Goal: Task Accomplishment & Management: Manage account settings

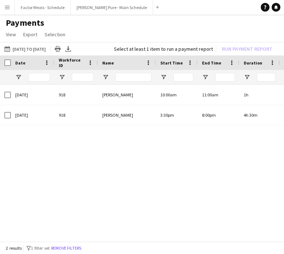
click at [24, 20] on h1 "Payments" at bounding box center [142, 22] width 284 height 11
click at [9, 5] on app-icon "Menu" at bounding box center [7, 7] width 6 height 6
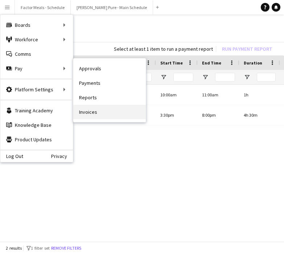
click at [88, 110] on link "Invoices" at bounding box center [109, 112] width 73 height 15
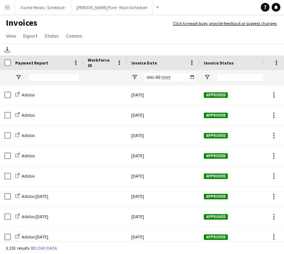
drag, startPoint x: 283, startPoint y: 29, endPoint x: 393, endPoint y: 13, distance: 111.2
click at [284, 13] on html "Menu Boards Boards Boards All jobs Status Workforce Workforce My Workforce Recr…" at bounding box center [142, 127] width 284 height 254
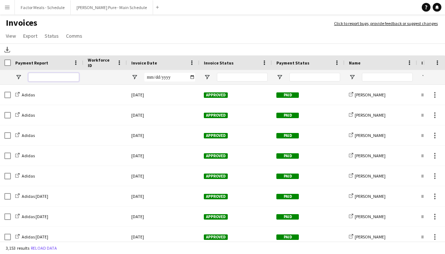
click at [54, 79] on input "Payment Report Filter Input" at bounding box center [53, 77] width 51 height 9
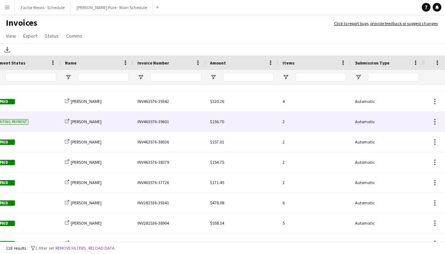
type input "*******"
click at [159, 123] on div "INV463576-39601" at bounding box center [169, 122] width 73 height 20
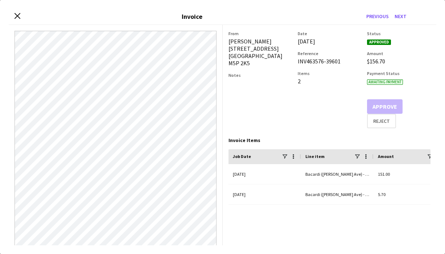
click at [347, 64] on div "INV463576-39601" at bounding box center [330, 61] width 64 height 7
drag, startPoint x: 342, startPoint y: 64, endPoint x: 297, endPoint y: 64, distance: 44.6
click at [297, 64] on div "From [PERSON_NAME] [STREET_ADDRESS] Notes Date [DATE] Reference INV463576-39601…" at bounding box center [330, 80] width 203 height 98
copy div "INV463576-39601"
click at [270, 90] on div "From [PERSON_NAME] [STREET_ADDRESS]" at bounding box center [261, 80] width 64 height 98
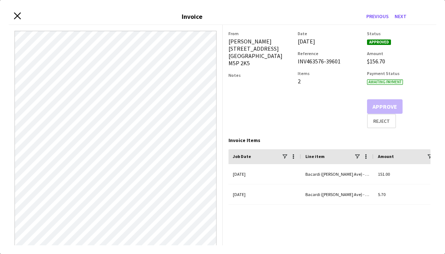
click at [15, 15] on icon "Close invoice dialog" at bounding box center [17, 16] width 7 height 7
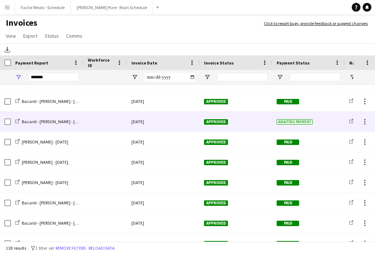
click at [4, 122] on div at bounding box center [5, 122] width 11 height 20
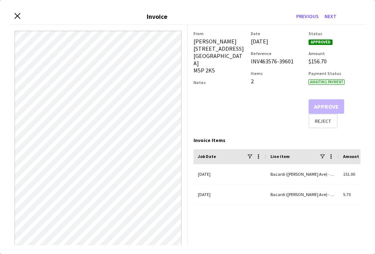
click at [14, 15] on div "Close invoice dialog Invoice Previous Next" at bounding box center [187, 17] width 357 height 16
click at [16, 16] on icon at bounding box center [17, 16] width 7 height 7
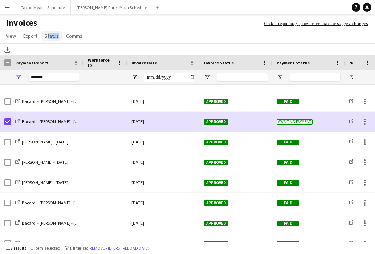
click at [54, 33] on span "Status" at bounding box center [52, 36] width 14 height 7
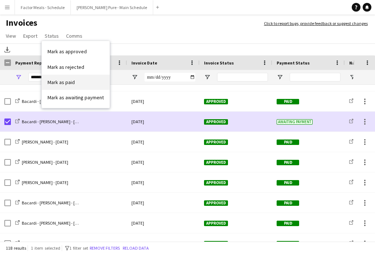
click at [56, 86] on link "Mark as paid" at bounding box center [76, 82] width 68 height 15
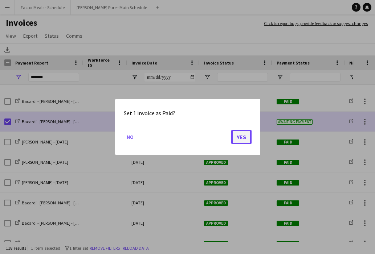
click at [241, 138] on button "Yes" at bounding box center [241, 137] width 20 height 15
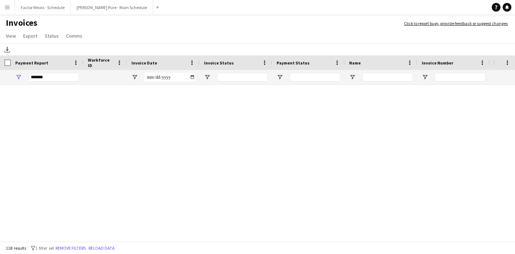
scroll to position [1396, 0]
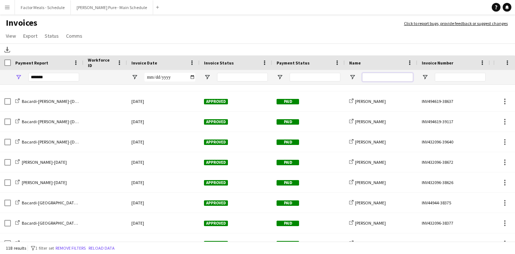
click at [380, 78] on input "Name Filter Input" at bounding box center [387, 77] width 51 height 9
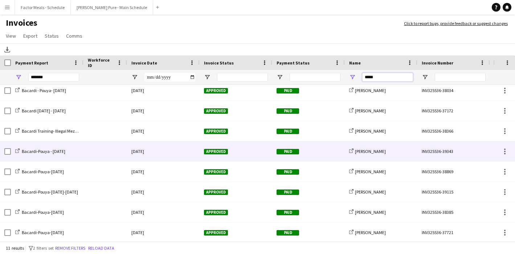
scroll to position [0, 0]
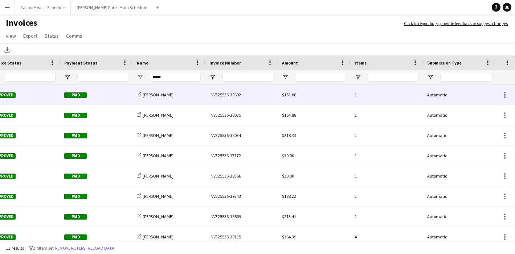
click at [233, 94] on div "INV325536-39602" at bounding box center [241, 95] width 73 height 20
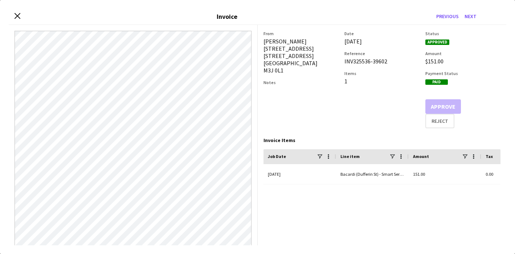
click at [388, 62] on div "INV325536-39602" at bounding box center [381, 61] width 75 height 7
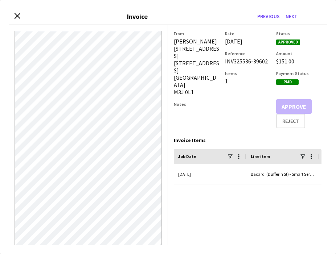
drag, startPoint x: 266, startPoint y: 68, endPoint x: 224, endPoint y: 69, distance: 42.5
click at [224, 69] on div "From Pouya Moradjounamin [STREET_ADDRESS] Notes Date [DATE] Reference INV325536…" at bounding box center [248, 80] width 148 height 98
copy div "INV325536-39602"
click at [17, 16] on icon at bounding box center [17, 16] width 7 height 7
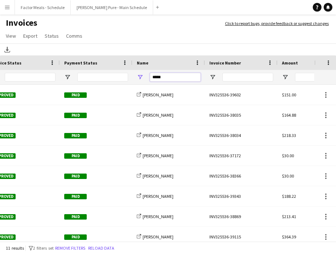
click at [173, 77] on input "*****" at bounding box center [175, 77] width 51 height 9
drag, startPoint x: 173, startPoint y: 76, endPoint x: 120, endPoint y: 77, distance: 53.0
click at [120, 77] on div "*****" at bounding box center [142, 77] width 708 height 15
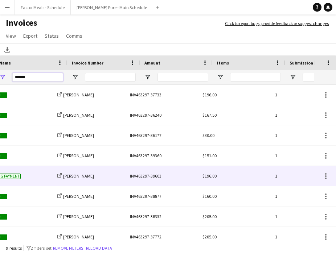
scroll to position [0, 390]
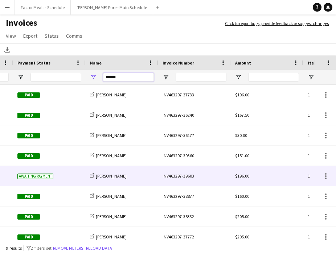
type input "******"
click at [184, 180] on div "INV463297-39603" at bounding box center [194, 176] width 73 height 20
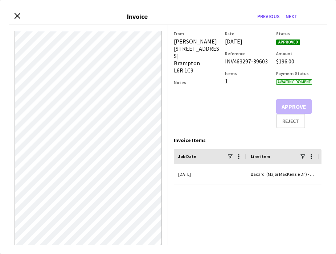
drag, startPoint x: 266, startPoint y: 69, endPoint x: 223, endPoint y: 66, distance: 43.2
click at [223, 66] on div "From [PERSON_NAME] [STREET_ADDRESS] Notes Date [DATE] Reference INV463297-39603…" at bounding box center [248, 80] width 148 height 98
copy div "INV463297-39603"
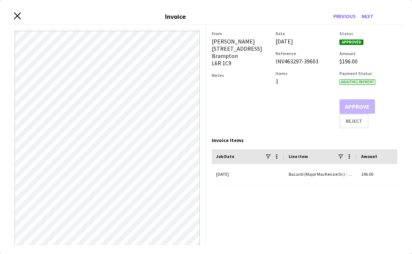
click at [16, 19] on icon "Close invoice dialog" at bounding box center [17, 16] width 7 height 7
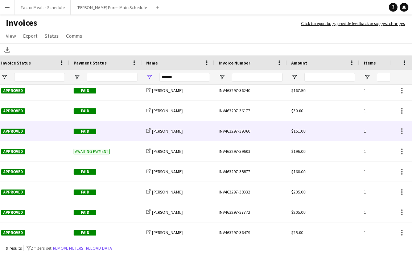
scroll to position [0, 163]
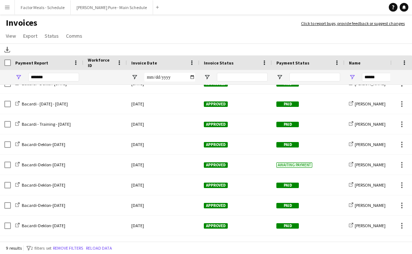
click at [8, 11] on button "Menu" at bounding box center [7, 7] width 15 height 15
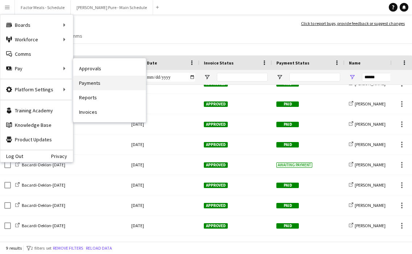
click at [98, 86] on link "Payments" at bounding box center [109, 83] width 73 height 15
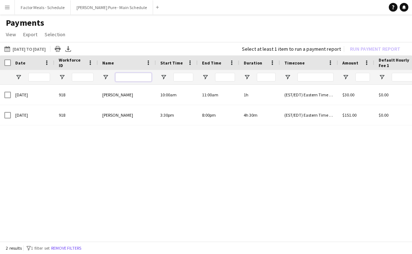
click at [124, 81] on input "Name Filter Input" at bounding box center [133, 77] width 36 height 9
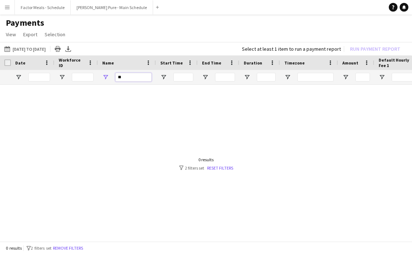
type input "*"
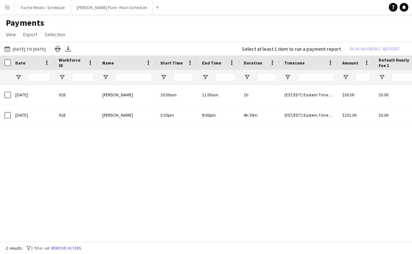
click at [5, 5] on app-icon "Menu" at bounding box center [7, 7] width 6 height 6
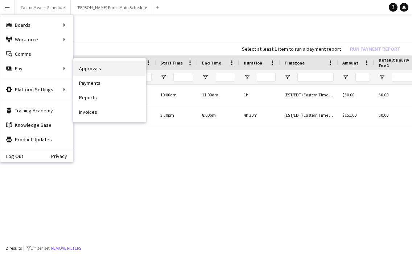
click at [110, 72] on link "Approvals" at bounding box center [109, 68] width 73 height 15
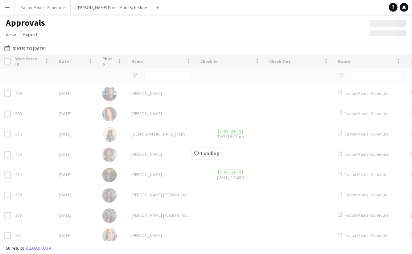
type input "*******"
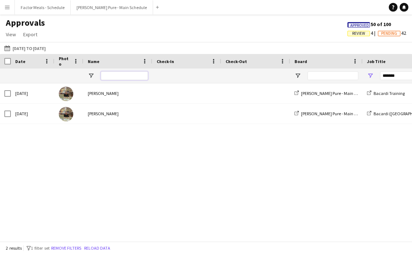
click at [112, 77] on input "Name Filter Input" at bounding box center [124, 75] width 47 height 9
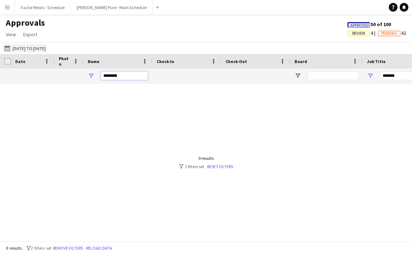
type input "********"
click at [41, 48] on button "[DATE] to [DATE] [DATE] to [DATE]" at bounding box center [25, 48] width 44 height 9
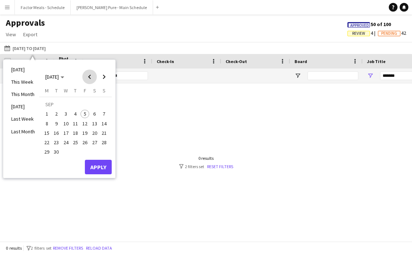
click at [89, 78] on span "Previous month" at bounding box center [89, 77] width 15 height 15
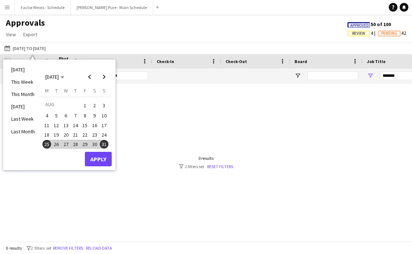
click at [50, 146] on span "25" at bounding box center [46, 144] width 9 height 9
click at [106, 146] on span "31" at bounding box center [104, 144] width 9 height 9
click at [106, 159] on button "Apply" at bounding box center [98, 159] width 27 height 15
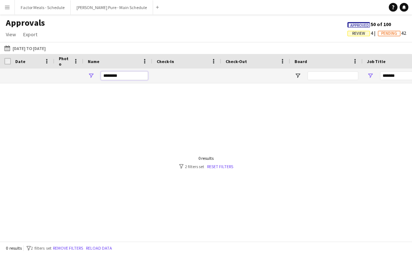
drag, startPoint x: 127, startPoint y: 77, endPoint x: 95, endPoint y: 73, distance: 32.2
click at [95, 73] on div "********" at bounding box center [117, 76] width 69 height 15
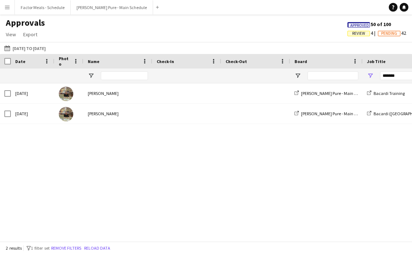
click at [9, 9] on app-icon "Menu" at bounding box center [7, 7] width 6 height 6
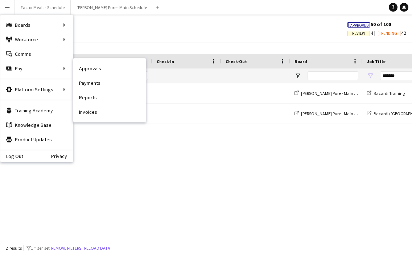
click at [94, 109] on link "Invoices" at bounding box center [109, 112] width 73 height 15
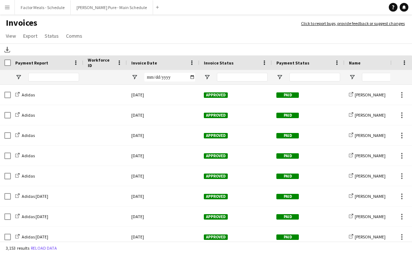
click at [5, 8] on app-icon "Menu" at bounding box center [7, 7] width 6 height 6
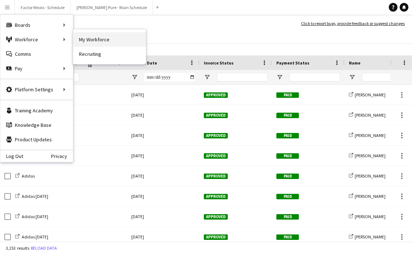
click at [83, 40] on link "My Workforce" at bounding box center [109, 39] width 73 height 15
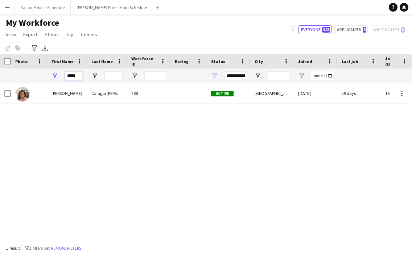
drag, startPoint x: 77, startPoint y: 78, endPoint x: 53, endPoint y: 76, distance: 24.4
click at [53, 77] on div "*****" at bounding box center [67, 76] width 40 height 15
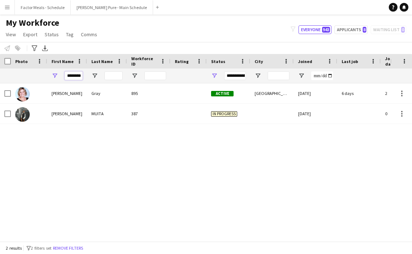
type input "********"
click at [10, 5] on button "Menu" at bounding box center [7, 7] width 15 height 15
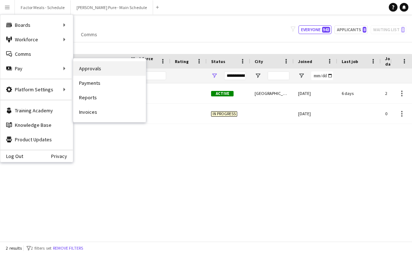
click at [81, 71] on link "Approvals" at bounding box center [109, 68] width 73 height 15
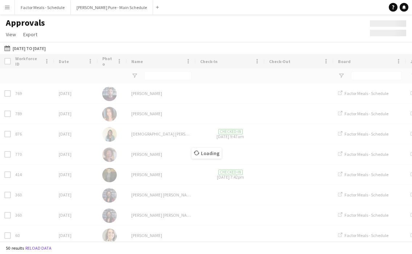
type input "*******"
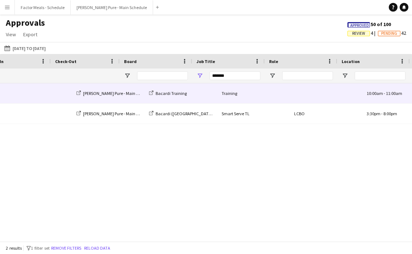
scroll to position [0, 244]
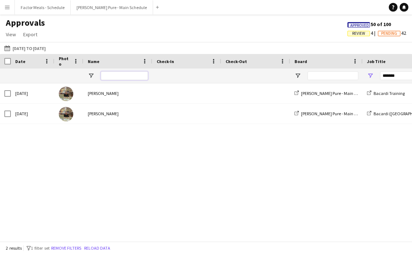
click at [128, 73] on input "Name Filter Input" at bounding box center [124, 75] width 47 height 9
type input "********"
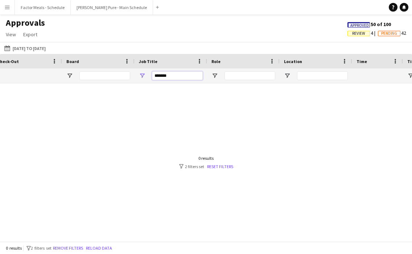
drag, startPoint x: 177, startPoint y: 77, endPoint x: 126, endPoint y: 75, distance: 50.8
click at [143, 156] on div at bounding box center [206, 162] width 412 height 158
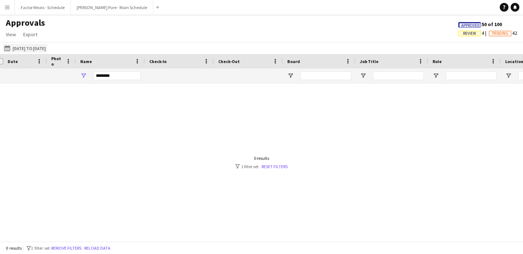
click at [28, 47] on button "[DATE] to [DATE] [DATE] to [DATE]" at bounding box center [25, 48] width 44 height 9
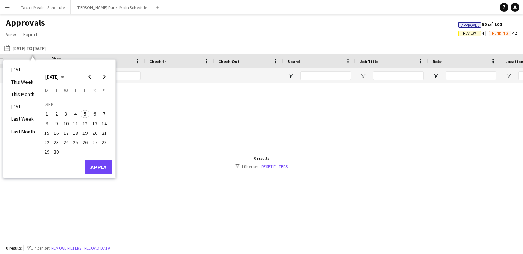
click at [135, 80] on div "********" at bounding box center [116, 76] width 47 height 15
click at [133, 79] on input "********" at bounding box center [116, 75] width 47 height 9
click at [92, 167] on button "Apply" at bounding box center [98, 167] width 27 height 15
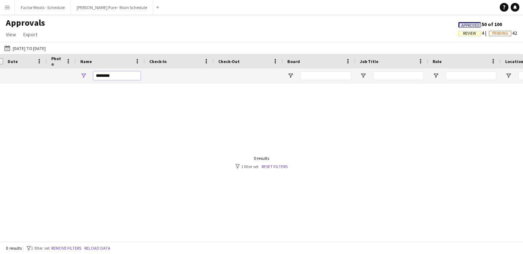
drag, startPoint x: 113, startPoint y: 78, endPoint x: 87, endPoint y: 74, distance: 25.7
click at [87, 74] on div "********" at bounding box center [110, 76] width 69 height 15
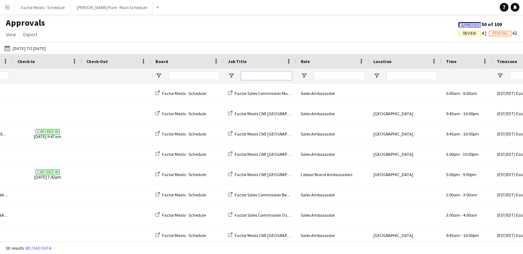
click at [258, 77] on input "Job Title Filter Input" at bounding box center [266, 75] width 51 height 9
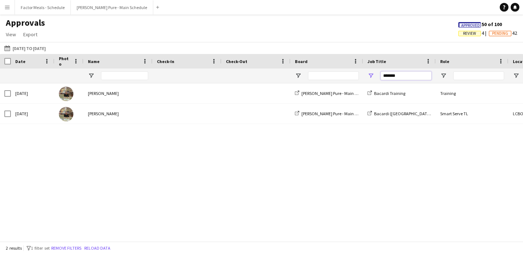
type input "*******"
click at [7, 11] on button "Menu" at bounding box center [7, 7] width 15 height 15
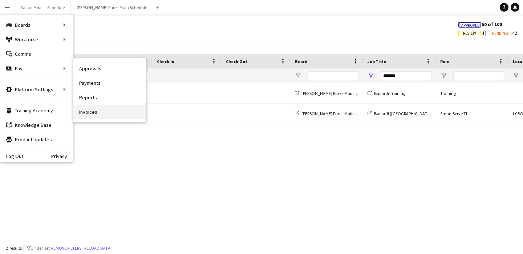
click at [80, 111] on link "Invoices" at bounding box center [109, 112] width 73 height 15
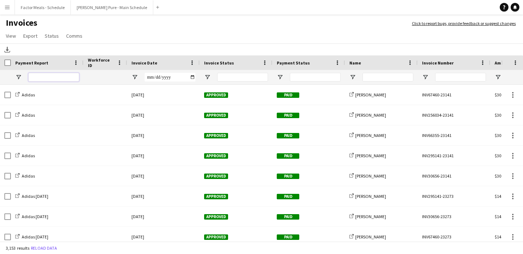
click at [45, 75] on input "Payment Report Filter Input" at bounding box center [53, 77] width 51 height 9
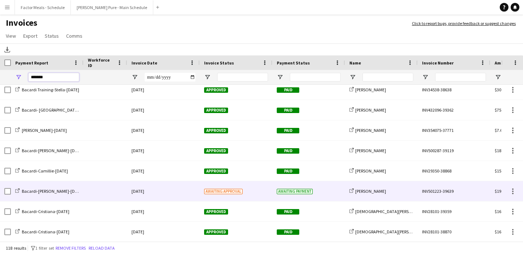
type input "*******"
click at [224, 191] on span "Awaiting approval" at bounding box center [223, 191] width 38 height 5
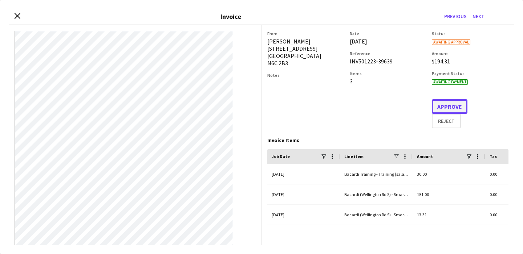
click at [458, 104] on button "Approve" at bounding box center [450, 106] width 36 height 15
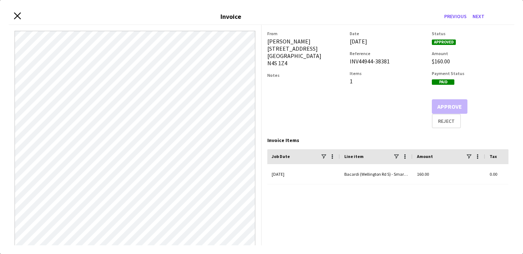
click at [16, 15] on icon at bounding box center [17, 16] width 7 height 7
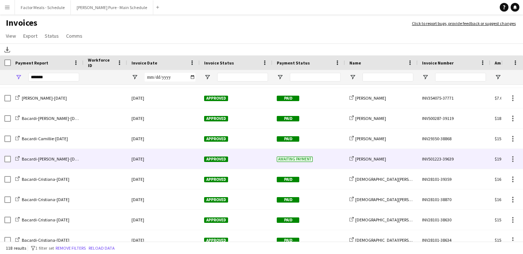
click at [120, 163] on div at bounding box center [105, 159] width 44 height 20
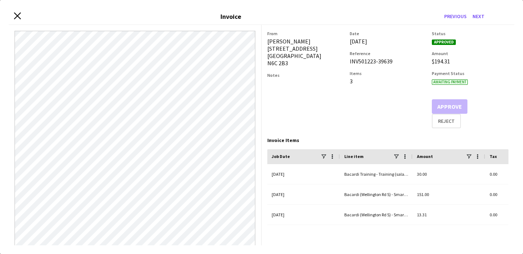
click at [15, 16] on icon "Close invoice dialog" at bounding box center [17, 16] width 7 height 7
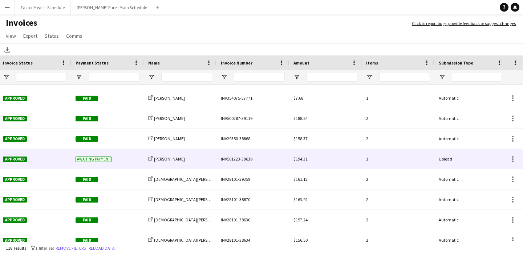
click at [232, 161] on div "INV501223-39639" at bounding box center [252, 159] width 73 height 20
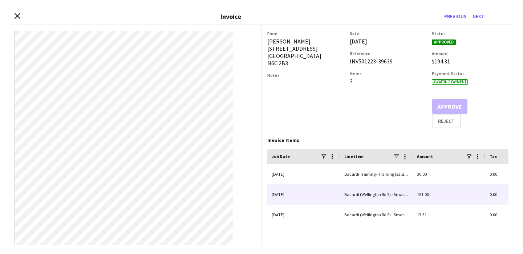
click at [295, 195] on div "[DATE]" at bounding box center [303, 195] width 73 height 20
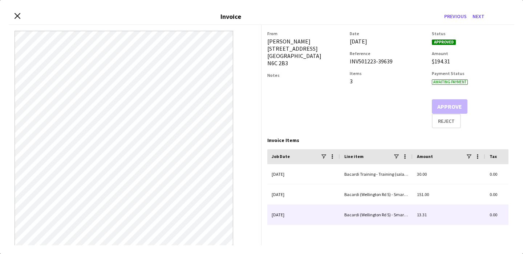
click at [296, 210] on div "[DATE]" at bounding box center [303, 215] width 73 height 20
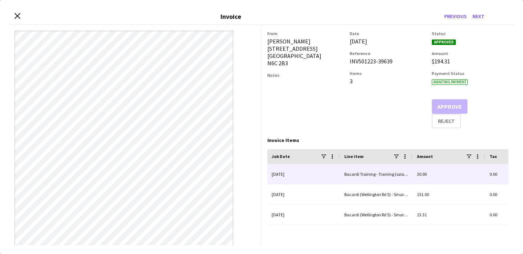
click at [295, 175] on div "[DATE]" at bounding box center [303, 174] width 73 height 20
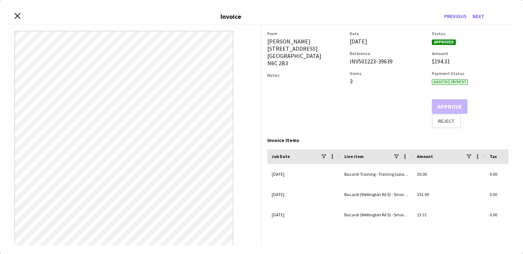
click at [19, 13] on div "Close invoice dialog Invoice Previous Next" at bounding box center [261, 17] width 505 height 16
click at [16, 15] on icon at bounding box center [17, 16] width 7 height 7
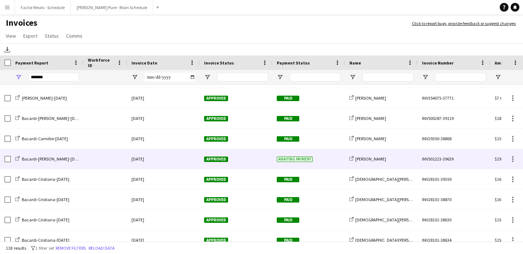
click at [207, 159] on span "Approved" at bounding box center [216, 159] width 24 height 5
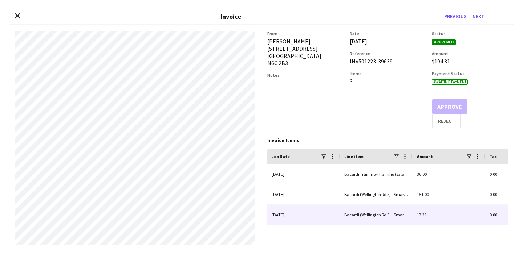
click at [279, 214] on div "[DATE]" at bounding box center [303, 215] width 73 height 20
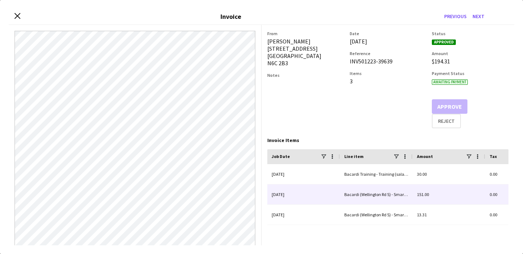
click at [279, 201] on div "[DATE]" at bounding box center [303, 195] width 73 height 20
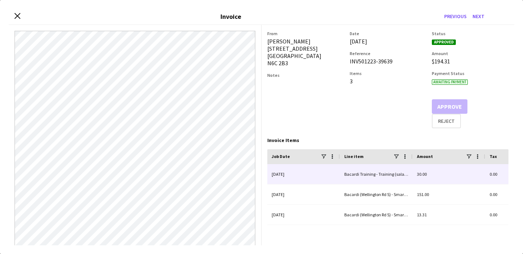
click at [280, 181] on div "[DATE]" at bounding box center [303, 174] width 73 height 20
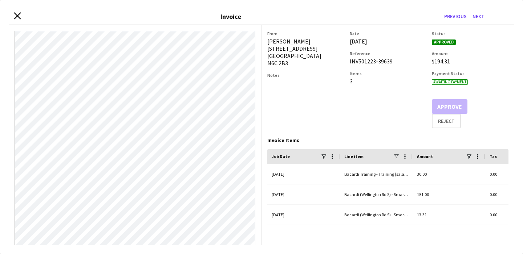
click at [18, 14] on icon "Close invoice dialog" at bounding box center [17, 16] width 7 height 7
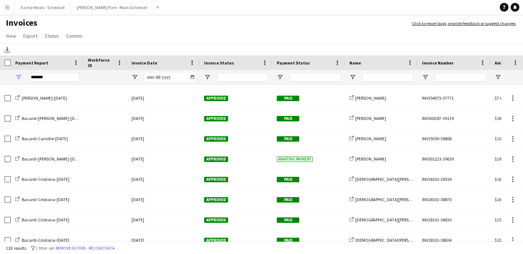
click at [2, 9] on button "Menu" at bounding box center [7, 7] width 15 height 15
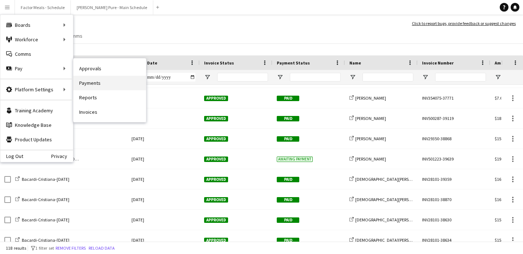
click at [120, 84] on link "Payments" at bounding box center [109, 83] width 73 height 15
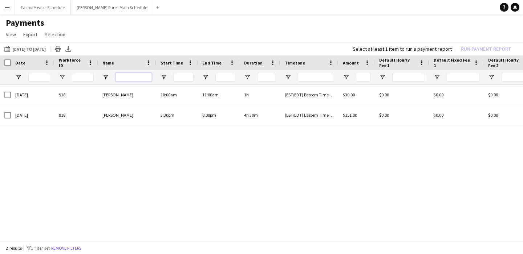
click at [150, 77] on input "Name Filter Input" at bounding box center [133, 77] width 36 height 9
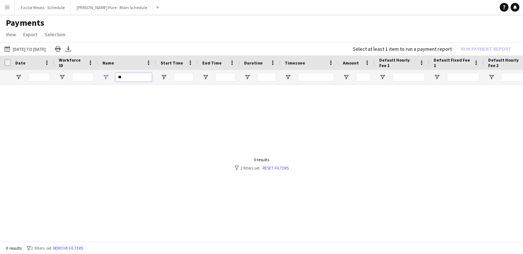
type input "*"
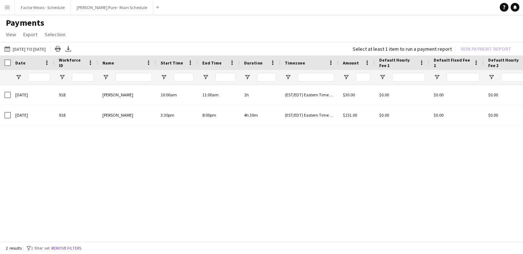
click at [8, 9] on app-icon "Menu" at bounding box center [7, 7] width 6 height 6
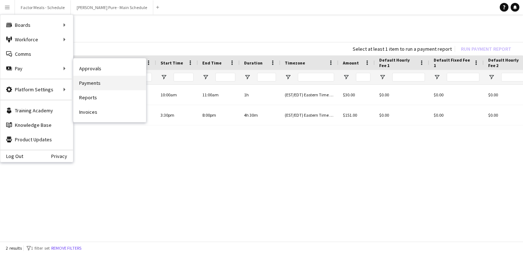
click at [86, 87] on link "Payments" at bounding box center [109, 83] width 73 height 15
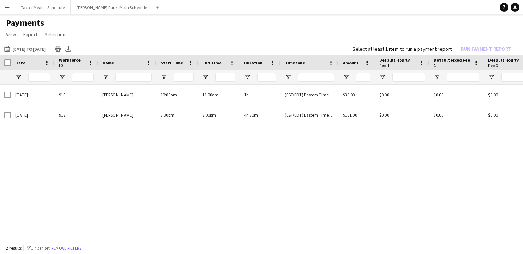
click at [5, 9] on app-icon "Menu" at bounding box center [7, 7] width 6 height 6
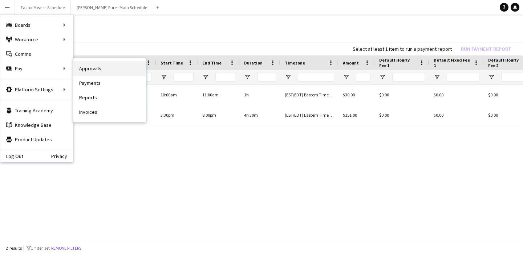
click at [90, 70] on link "Approvals" at bounding box center [109, 68] width 73 height 15
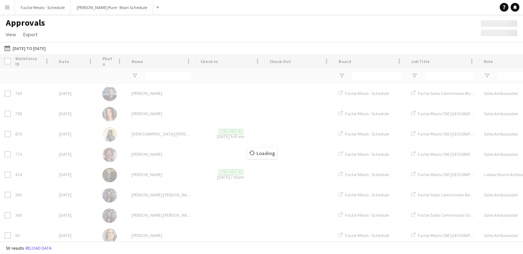
type input "*******"
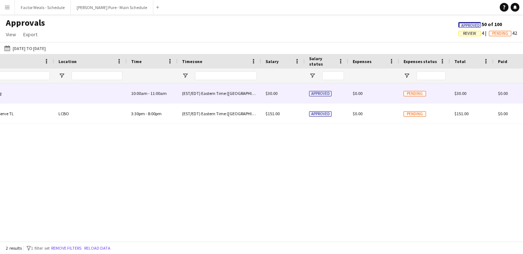
scroll to position [0, 610]
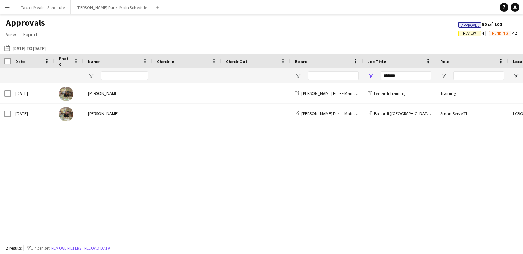
click at [6, 9] on app-icon "Menu" at bounding box center [7, 7] width 6 height 6
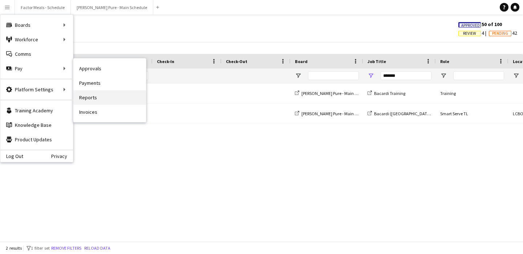
click at [97, 98] on link "Reports" at bounding box center [109, 97] width 73 height 15
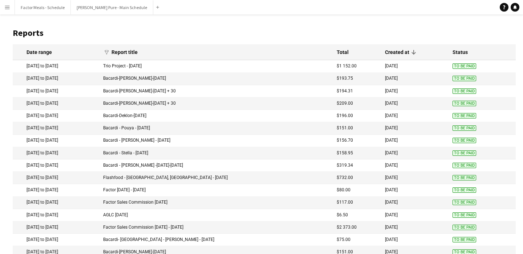
click at [82, 90] on mat-cell "[DATE] to [DATE]" at bounding box center [56, 91] width 87 height 12
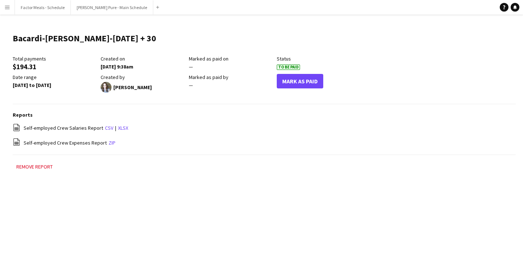
click at [19, 127] on icon "file-spreadsheet" at bounding box center [17, 128] width 8 height 8
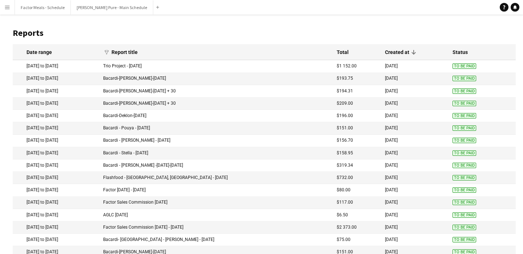
click at [453, 94] on span "To Be Paid" at bounding box center [464, 91] width 24 height 5
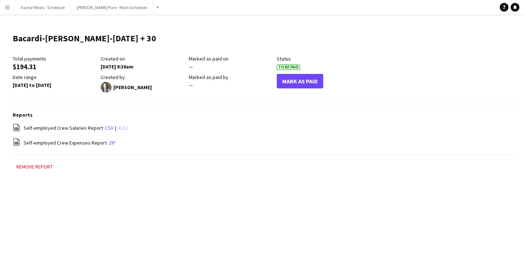
click at [120, 128] on link "xlsx" at bounding box center [123, 128] width 10 height 7
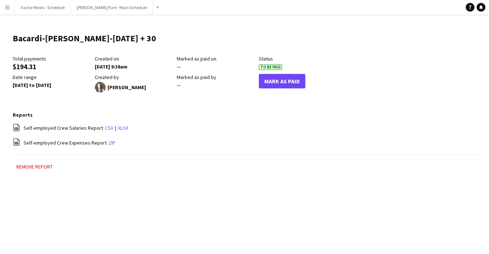
click at [8, 7] on app-icon "Menu" at bounding box center [7, 7] width 6 height 6
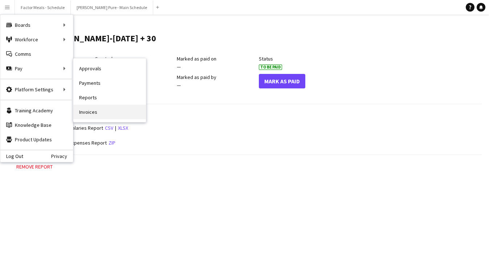
click at [83, 109] on link "Invoices" at bounding box center [109, 112] width 73 height 15
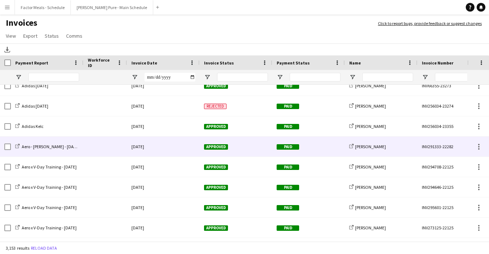
scroll to position [192, 0]
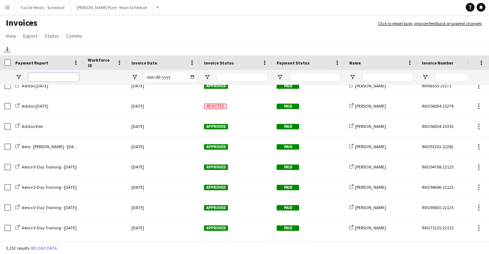
click at [54, 78] on input "Payment Report Filter Input" at bounding box center [53, 77] width 51 height 9
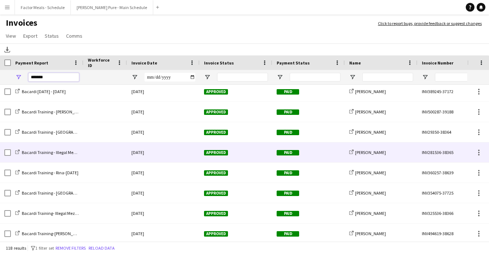
scroll to position [829, 0]
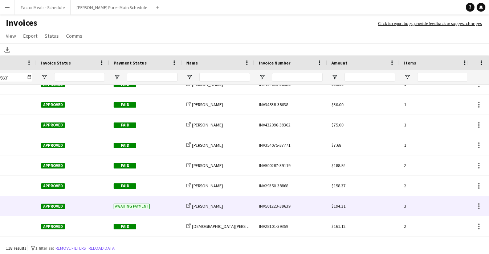
type input "*******"
click at [284, 205] on div "INV501223-39639" at bounding box center [290, 206] width 73 height 20
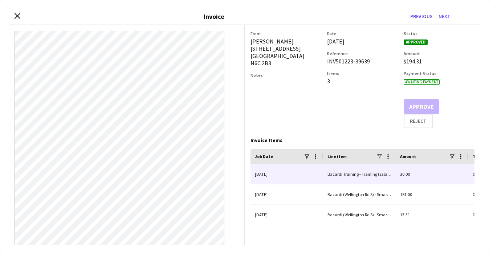
click at [285, 179] on div "[DATE]" at bounding box center [286, 174] width 73 height 20
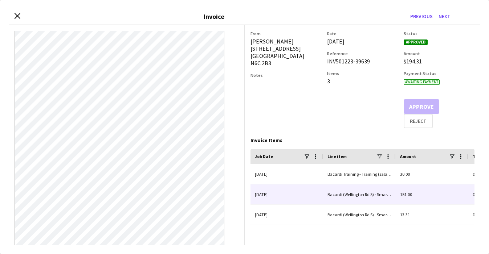
click at [278, 200] on div "[DATE]" at bounding box center [286, 195] width 73 height 20
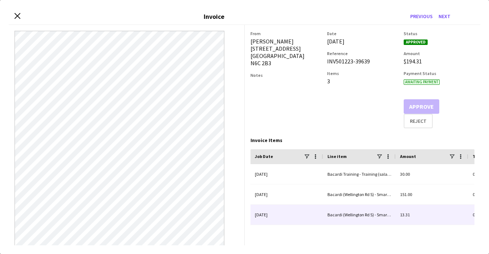
click at [261, 209] on div "[DATE]" at bounding box center [286, 215] width 73 height 20
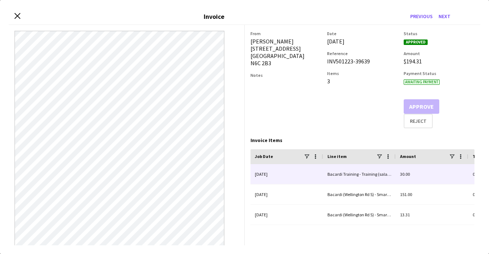
click at [268, 179] on div "[DATE]" at bounding box center [286, 174] width 73 height 20
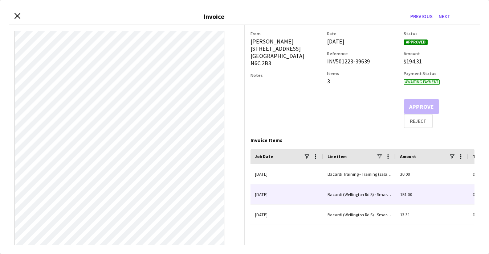
click at [269, 204] on div "[DATE]" at bounding box center [286, 195] width 73 height 20
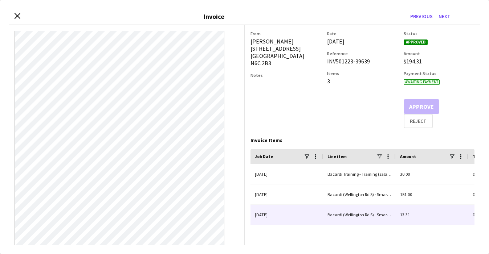
click at [266, 221] on div "[DATE]" at bounding box center [286, 215] width 73 height 20
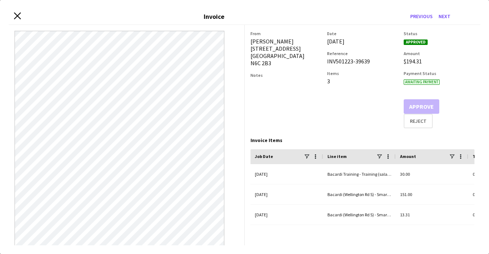
click at [16, 16] on icon at bounding box center [17, 16] width 7 height 7
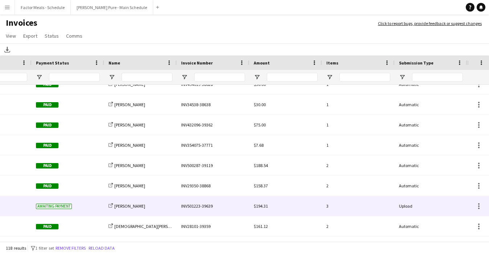
click at [406, 203] on div "Upload" at bounding box center [430, 206] width 73 height 20
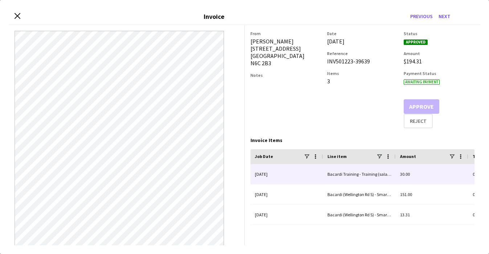
click at [292, 174] on div "[DATE]" at bounding box center [286, 174] width 73 height 20
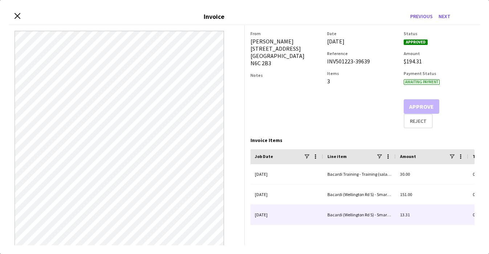
click at [289, 205] on div "[DATE]" at bounding box center [286, 215] width 73 height 20
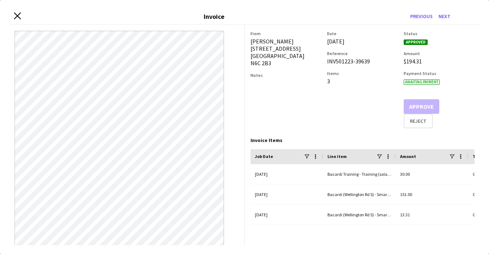
click at [16, 17] on icon at bounding box center [17, 16] width 7 height 7
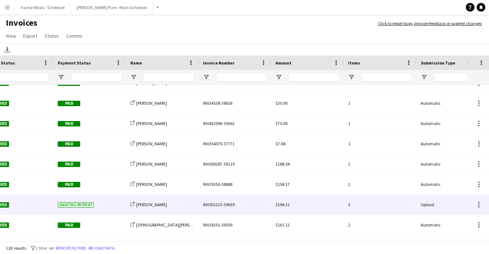
scroll to position [0, 218]
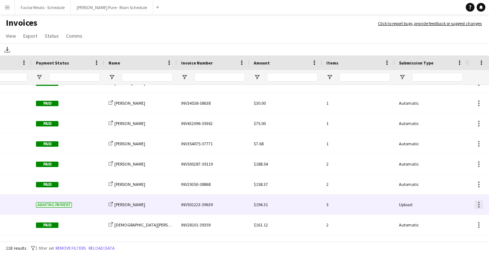
click at [467, 206] on div at bounding box center [478, 205] width 9 height 9
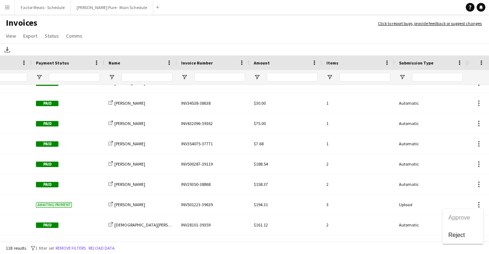
click at [378, 214] on div at bounding box center [244, 127] width 489 height 254
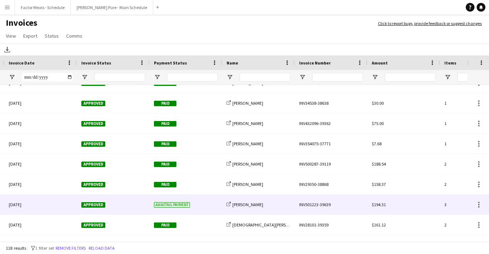
scroll to position [0, 52]
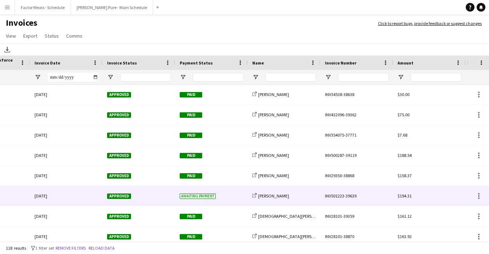
click at [340, 196] on div "INV501223-39639" at bounding box center [356, 196] width 73 height 20
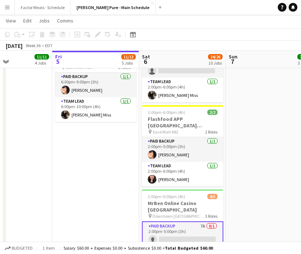
scroll to position [405, 0]
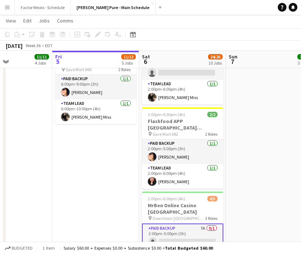
click at [233, 104] on app-date-cell "11:00am-7:00pm (8h) 3/3 Taste of The Kingsway x St. Joseph's Hospital pin Taste…" at bounding box center [269, 241] width 87 height 1131
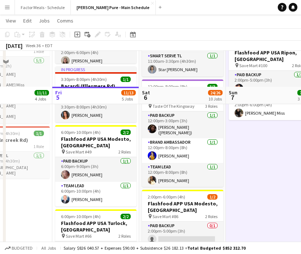
scroll to position [319, 0]
